Goal: Check status: Check status

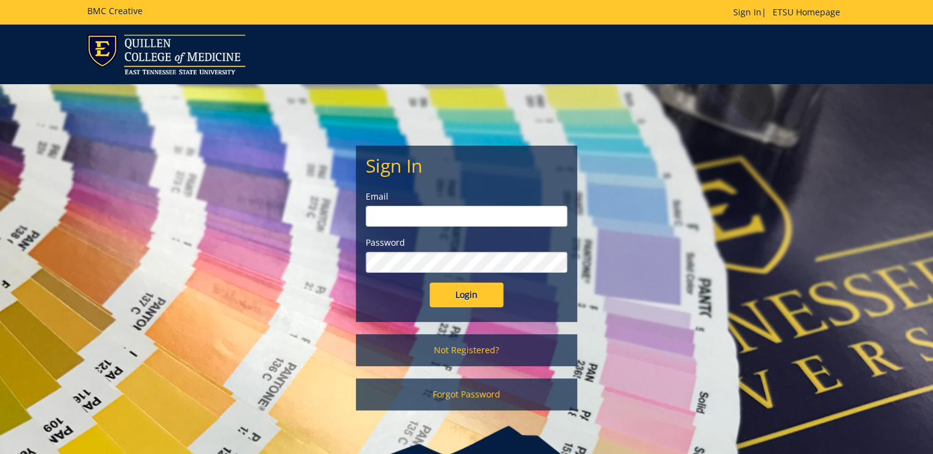
type input "[PERSON_NAME][EMAIL_ADDRESS][DOMAIN_NAME]"
click at [465, 298] on input "Login" at bounding box center [467, 295] width 74 height 25
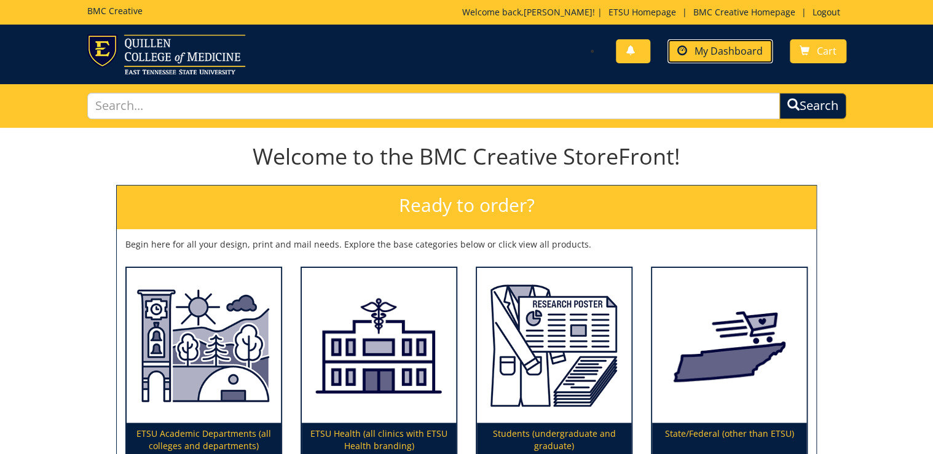
click at [726, 41] on link "My Dashboard" at bounding box center [720, 51] width 105 height 24
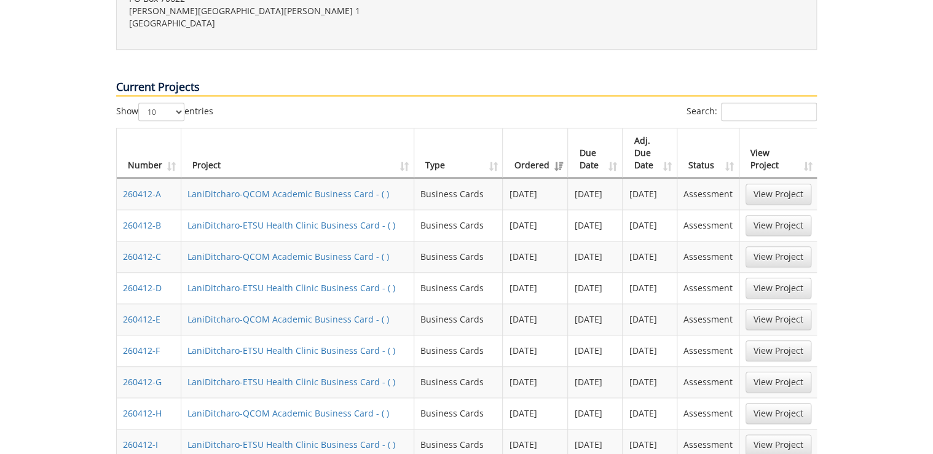
scroll to position [541, 0]
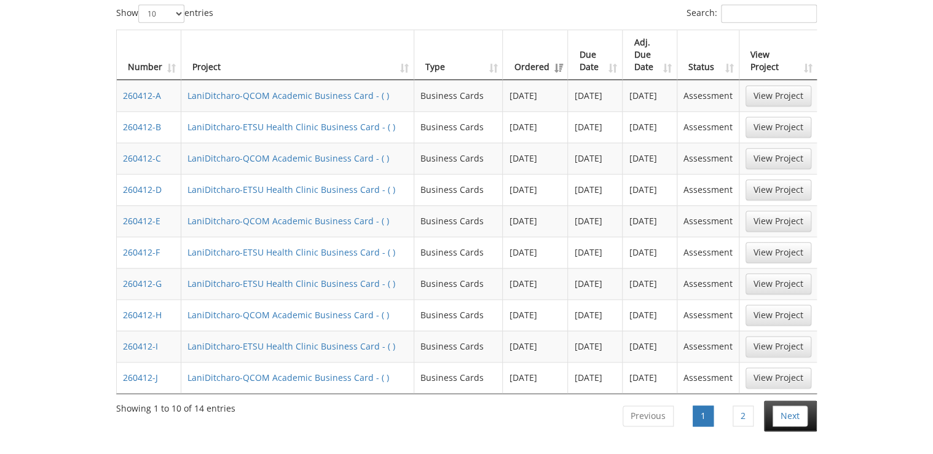
click at [812, 401] on li "Next" at bounding box center [790, 416] width 53 height 31
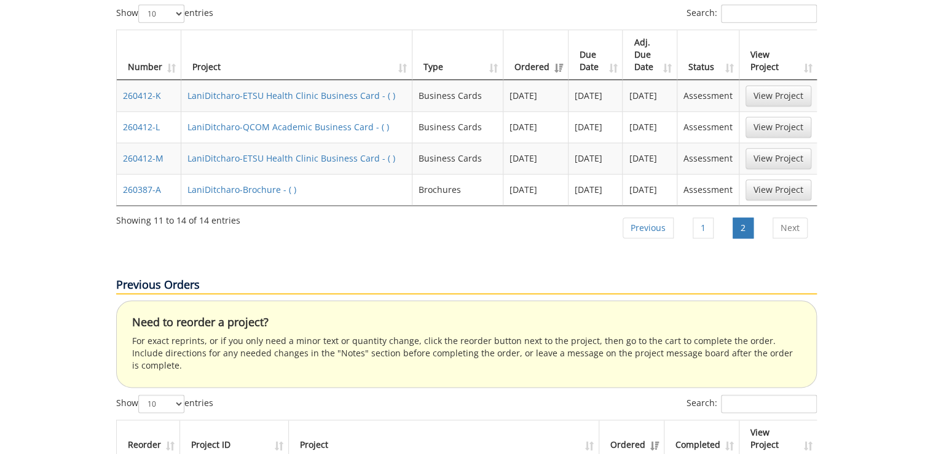
scroll to position [443, 0]
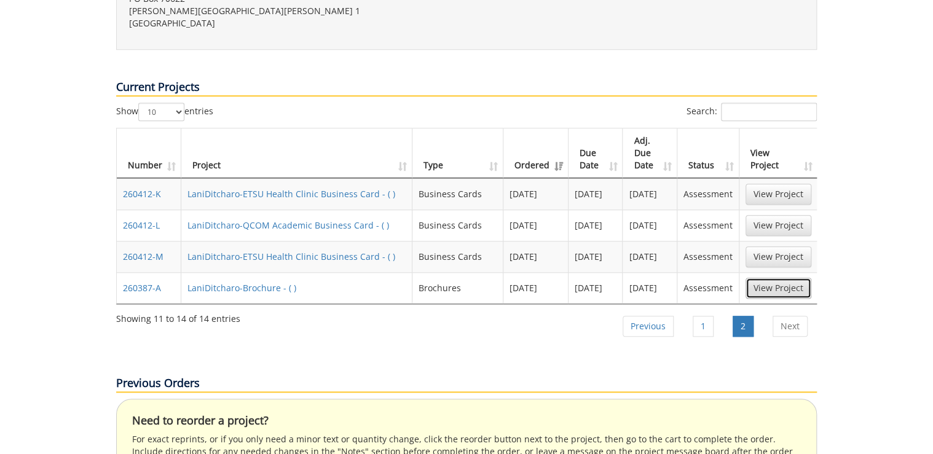
click at [776, 278] on link "View Project" at bounding box center [779, 288] width 66 height 21
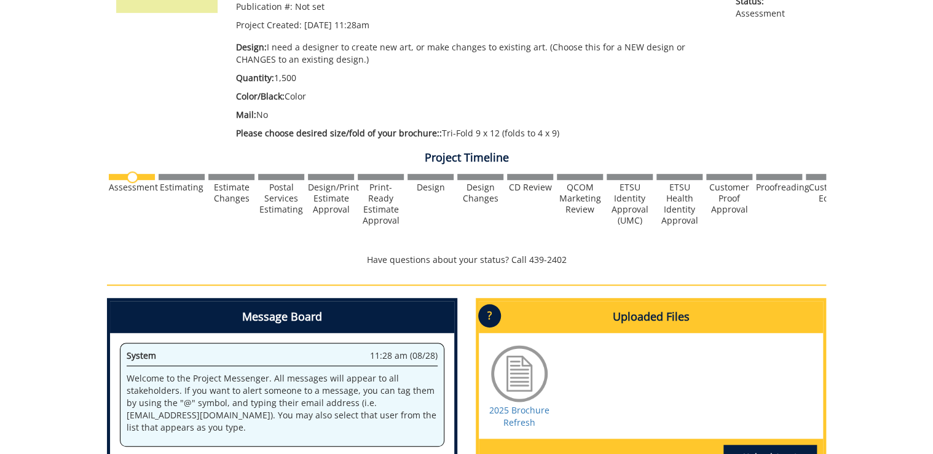
scroll to position [49, 0]
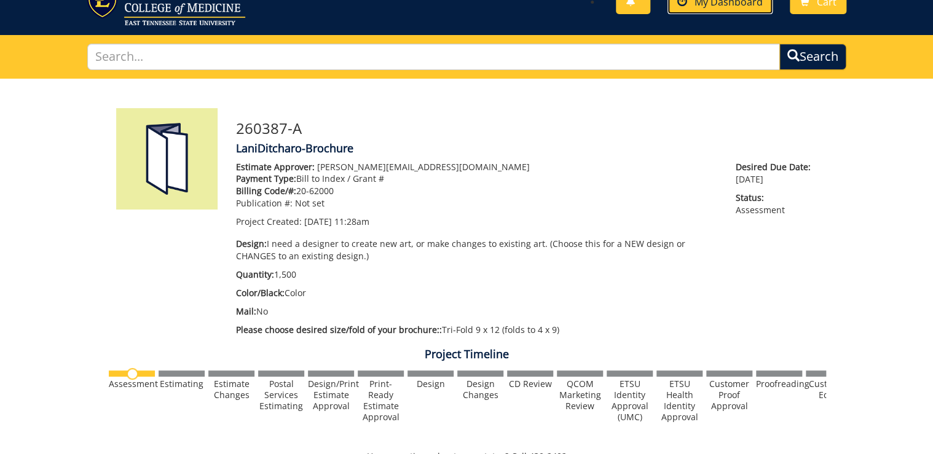
click at [710, 12] on link "My Dashboard" at bounding box center [720, 2] width 105 height 24
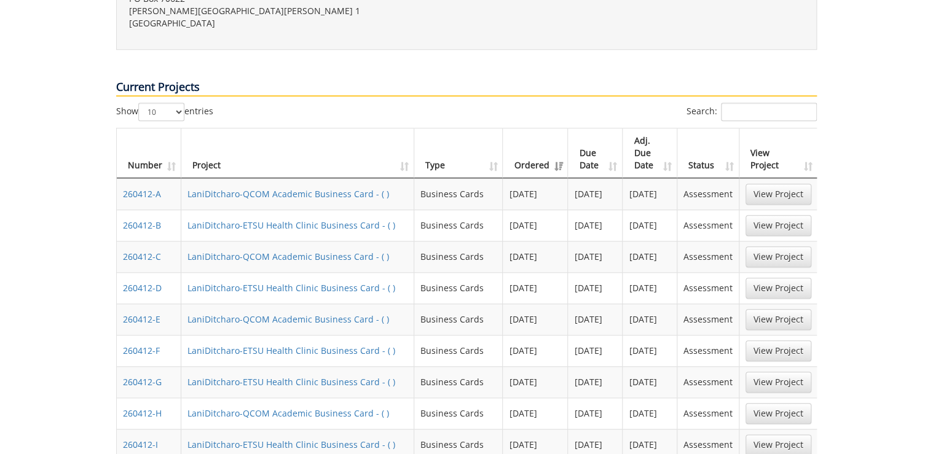
scroll to position [492, 0]
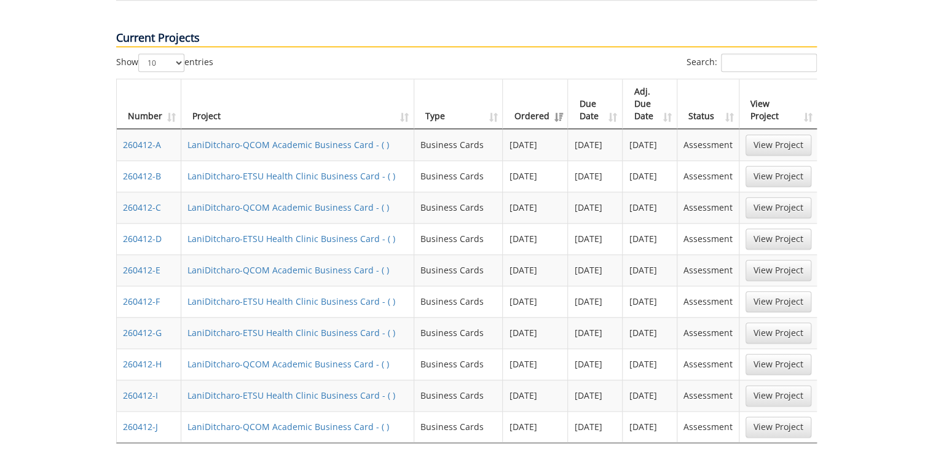
click at [775, 260] on link "View Project" at bounding box center [779, 270] width 66 height 21
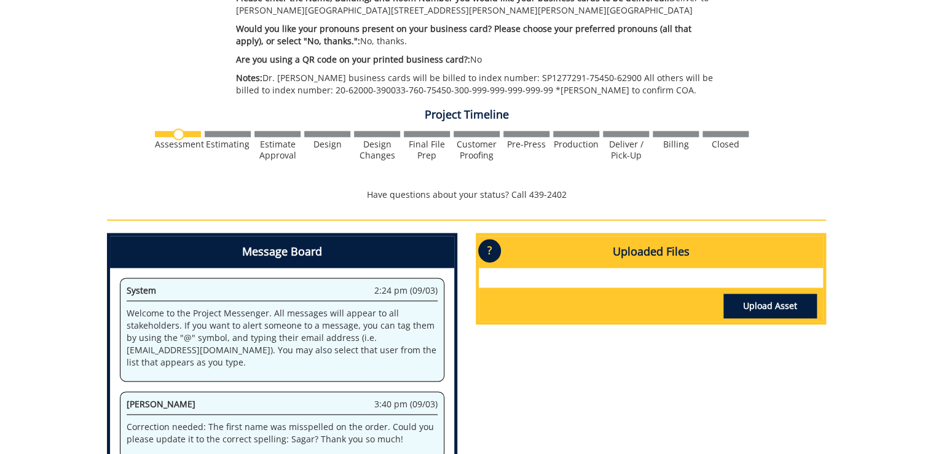
scroll to position [738, 0]
